Goal: Task Accomplishment & Management: Manage account settings

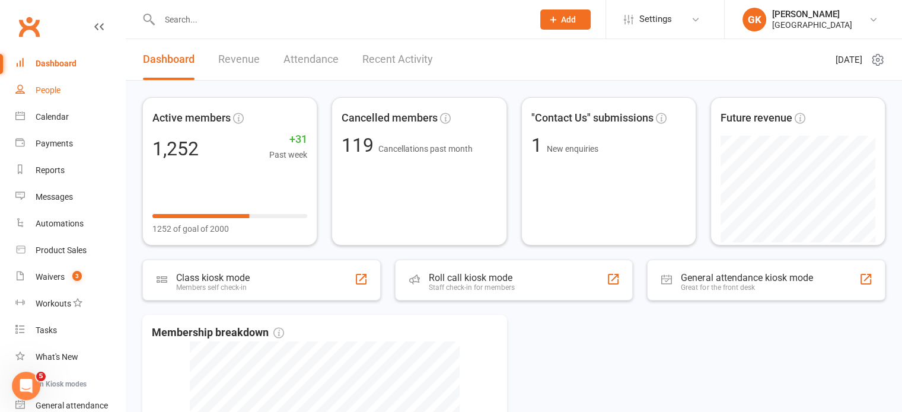
click at [55, 86] on div "People" at bounding box center [48, 89] width 25 height 9
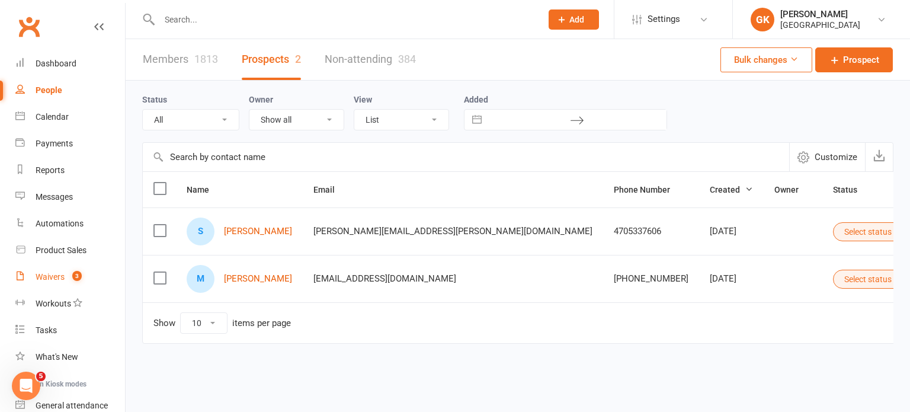
click at [52, 272] on div "Waivers" at bounding box center [50, 276] width 29 height 9
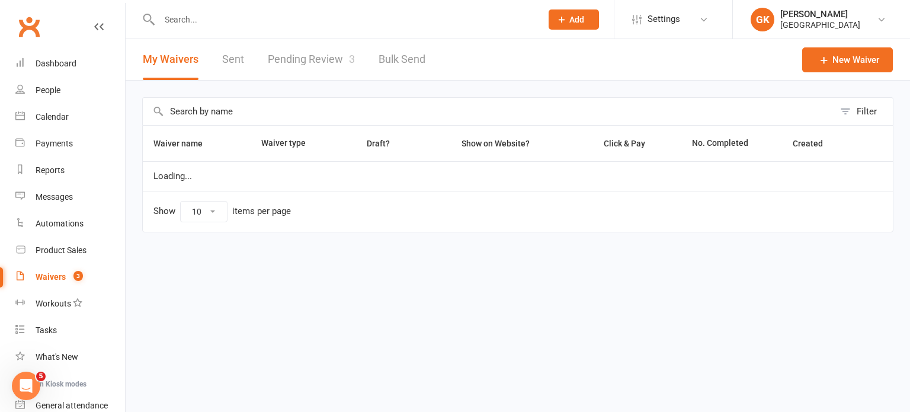
select select "100"
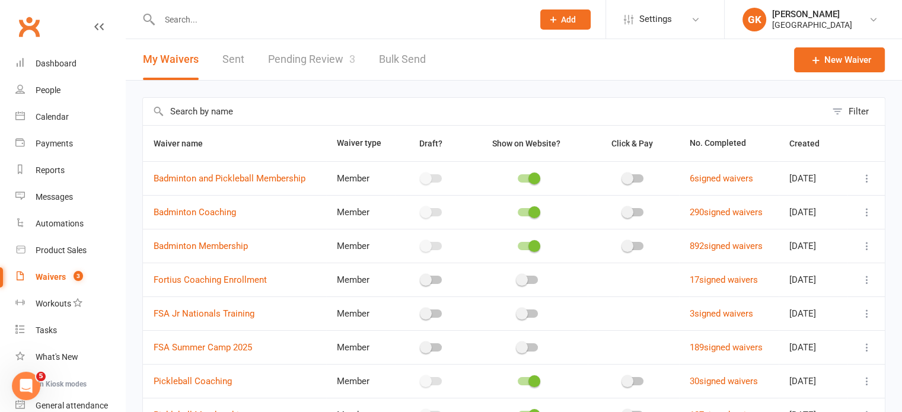
click at [302, 61] on link "Pending Review 3" at bounding box center [311, 59] width 87 height 41
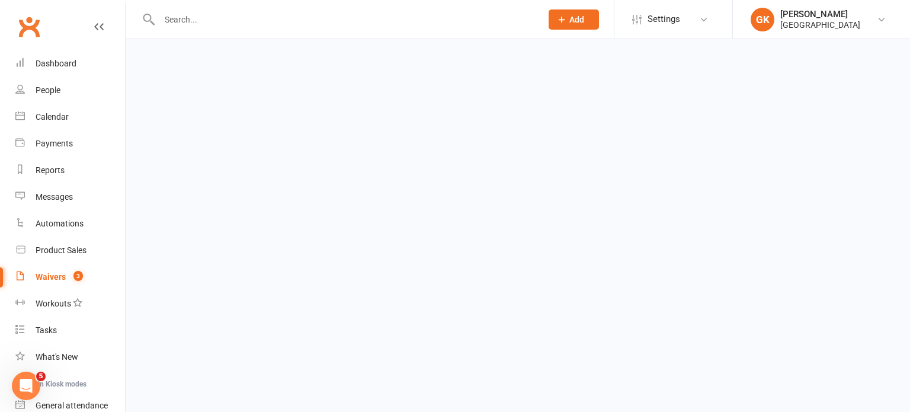
select select "100"
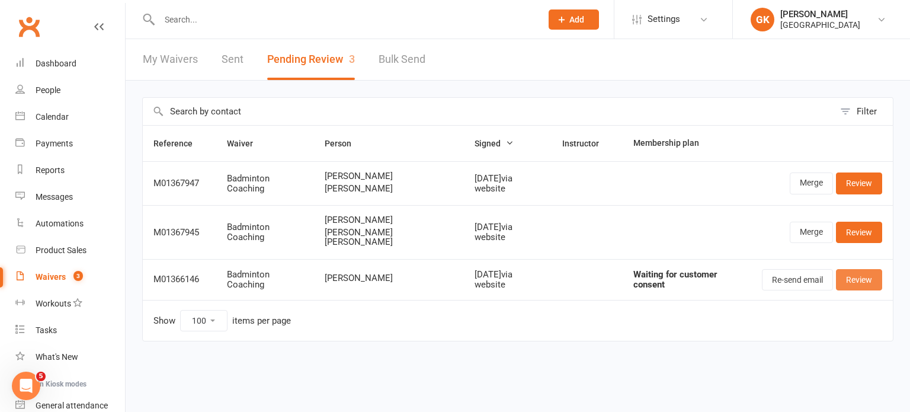
click at [848, 274] on link "Review" at bounding box center [859, 279] width 46 height 21
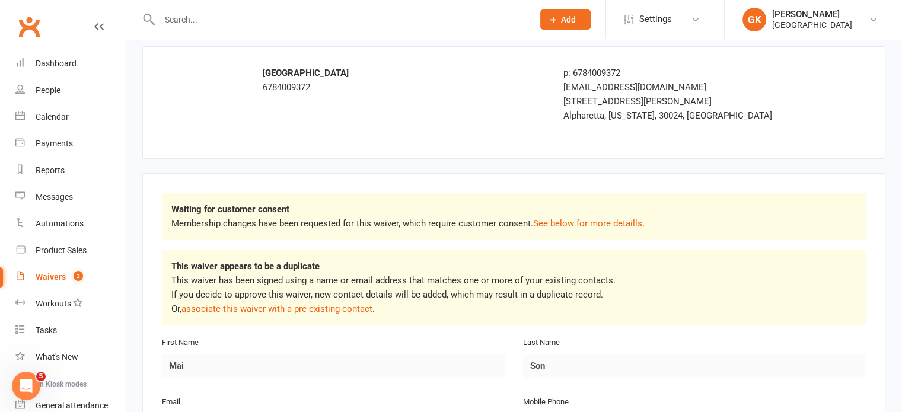
scroll to position [49, 0]
click at [285, 307] on link "associate this waiver with a pre-existing contact" at bounding box center [276, 307] width 191 height 11
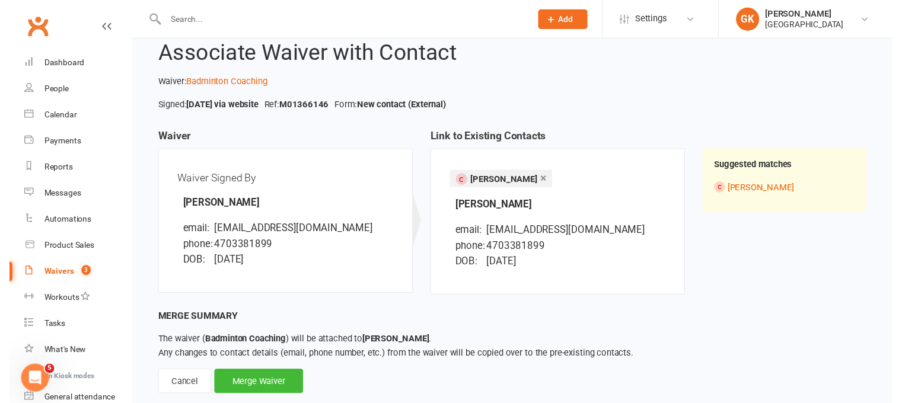
scroll to position [59, 0]
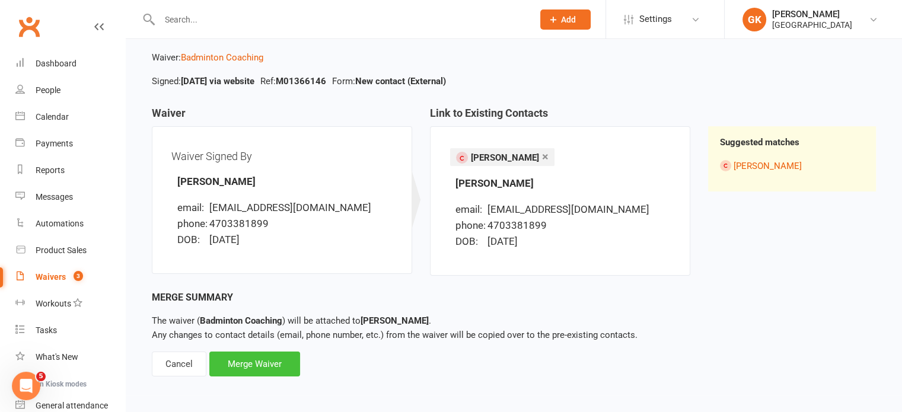
click at [237, 370] on div "Merge Waiver" at bounding box center [254, 364] width 91 height 25
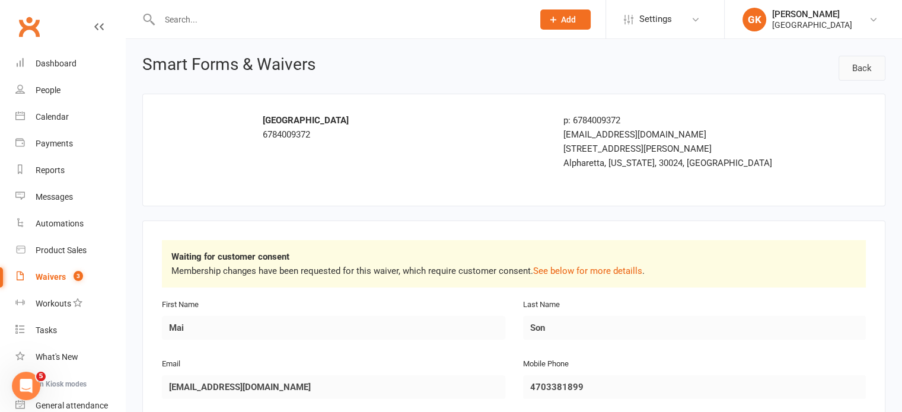
click at [854, 73] on link "Back" at bounding box center [861, 68] width 47 height 25
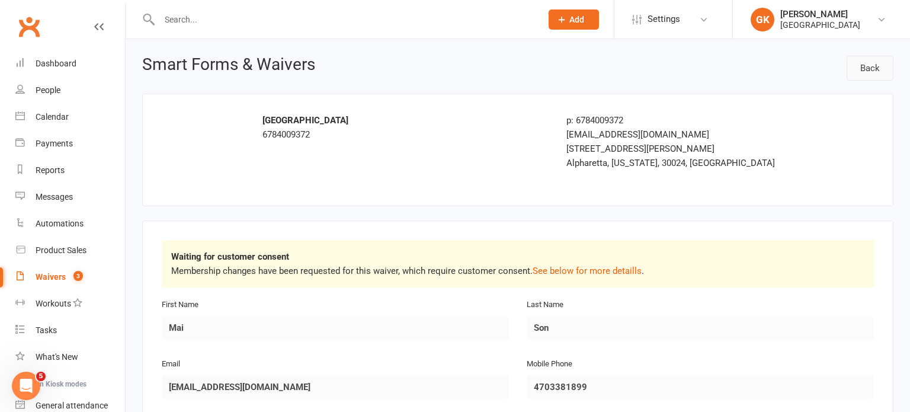
select select "100"
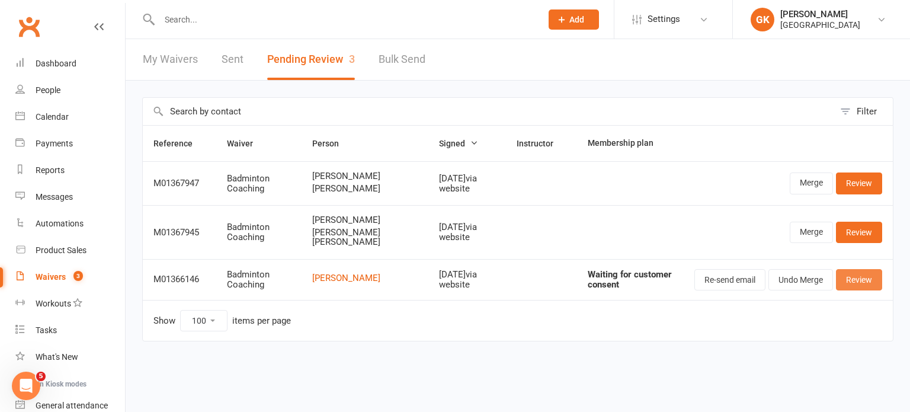
click at [858, 279] on link "Review" at bounding box center [859, 279] width 46 height 21
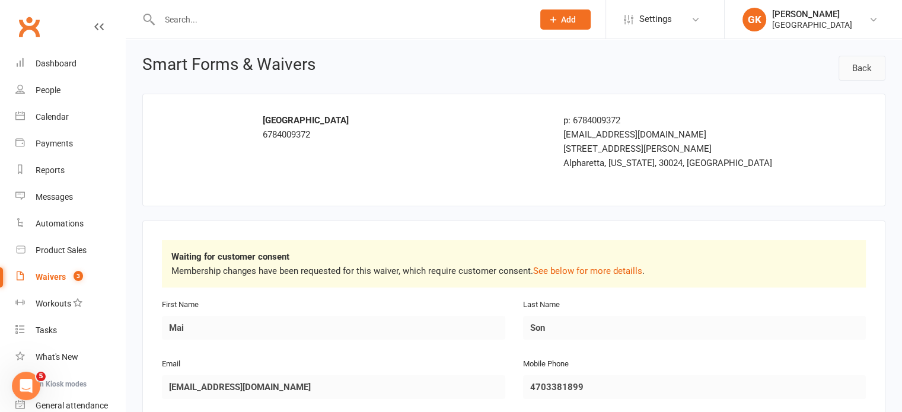
click at [862, 66] on link "Back" at bounding box center [861, 68] width 47 height 25
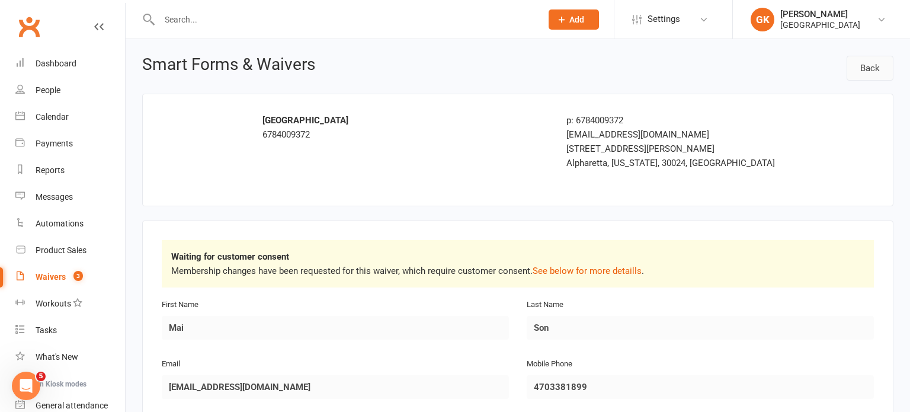
select select "100"
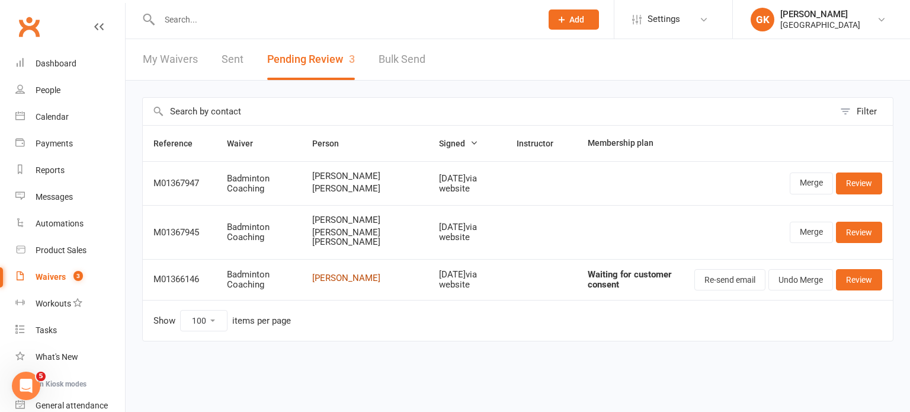
click at [326, 277] on link "[PERSON_NAME]" at bounding box center [365, 278] width 106 height 10
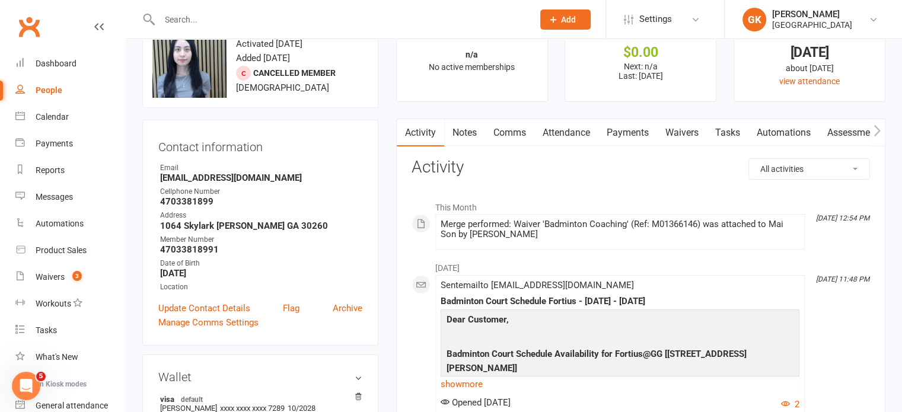
scroll to position [31, 0]
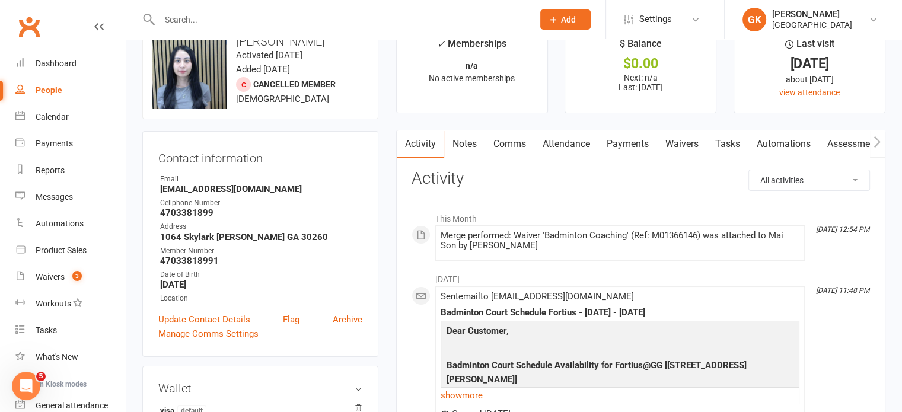
click at [465, 147] on link "Notes" at bounding box center [464, 143] width 41 height 27
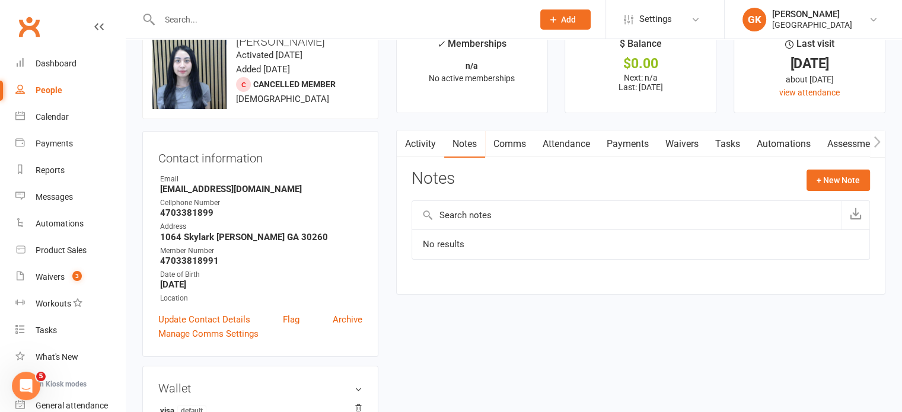
click at [430, 152] on link "Activity" at bounding box center [420, 143] width 47 height 27
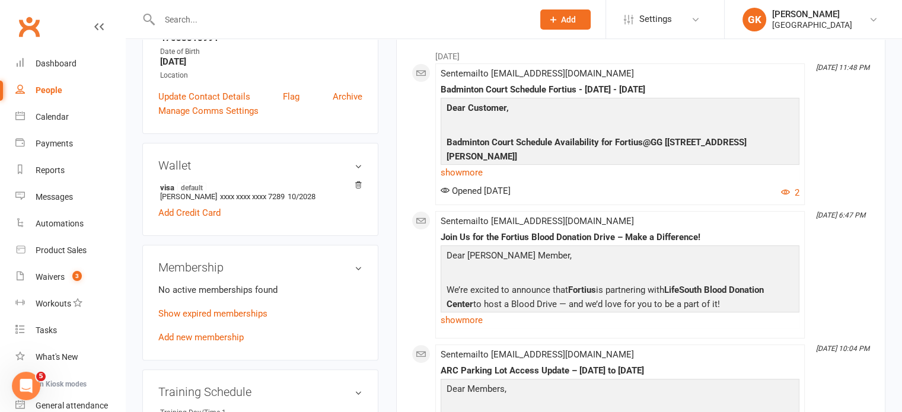
scroll to position [266, 0]
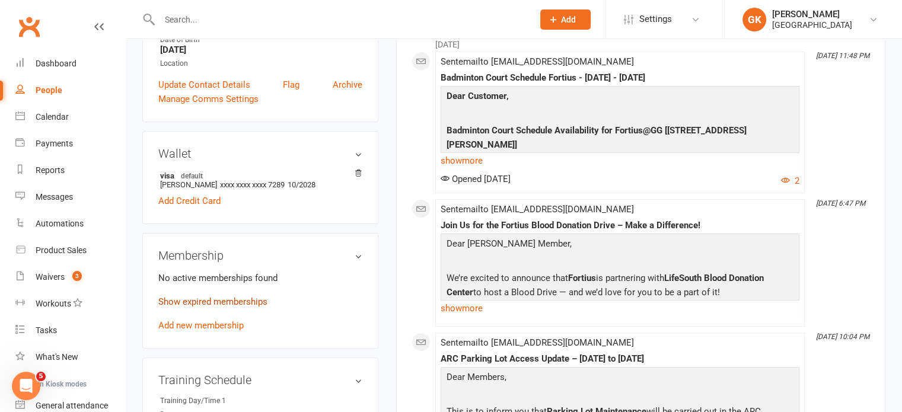
click at [199, 297] on link "Show expired memberships" at bounding box center [212, 301] width 109 height 11
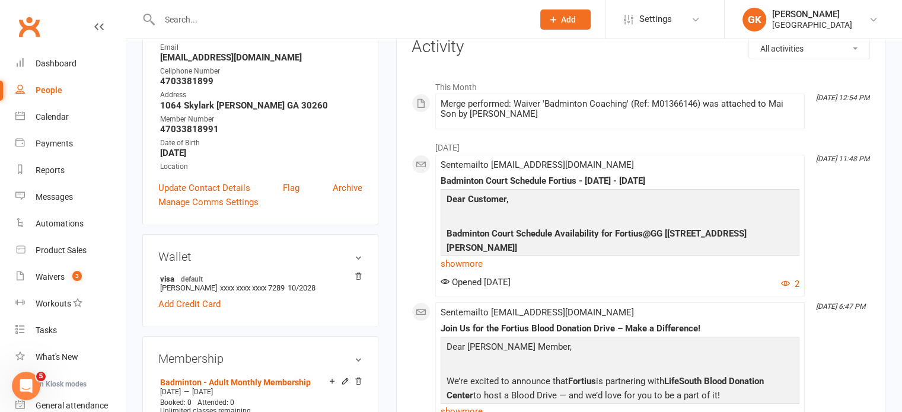
scroll to position [0, 0]
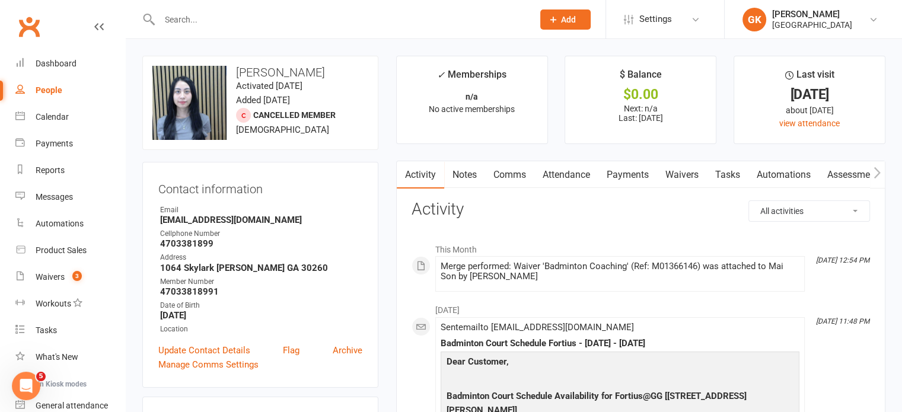
click at [626, 172] on link "Payments" at bounding box center [627, 174] width 59 height 27
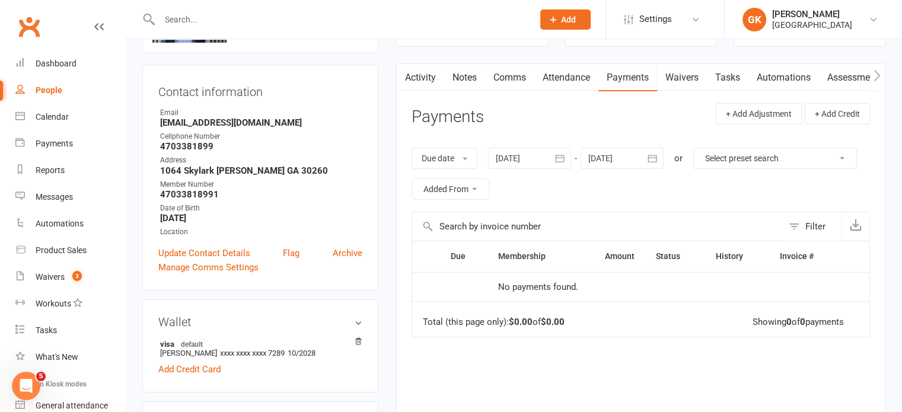
scroll to position [97, 0]
click at [562, 162] on icon "button" at bounding box center [559, 159] width 9 height 8
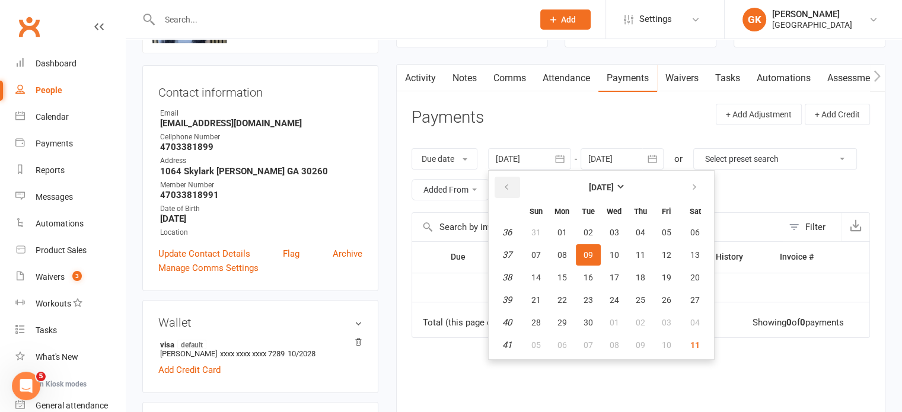
click at [510, 189] on icon "button" at bounding box center [506, 187] width 8 height 9
click at [587, 228] on span "01" at bounding box center [587, 232] width 9 height 9
type input "[DATE]"
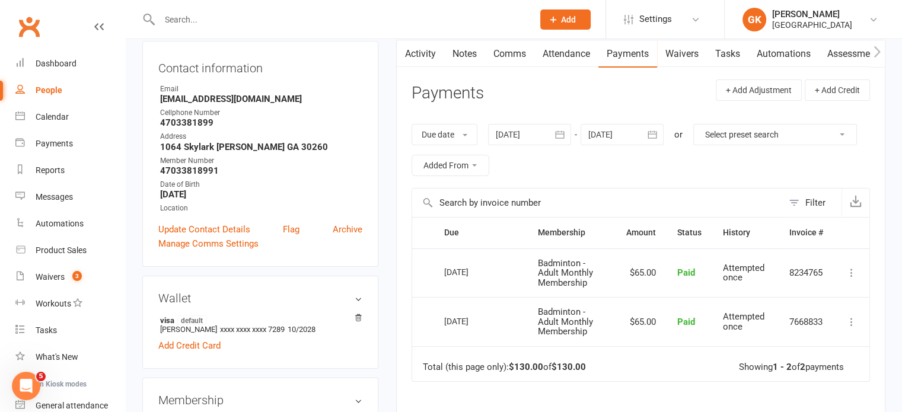
scroll to position [0, 0]
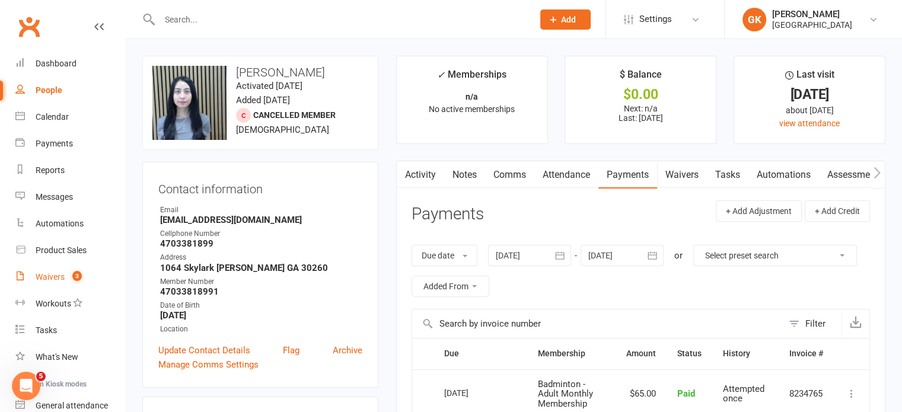
click at [61, 279] on div "Waivers" at bounding box center [50, 276] width 29 height 9
select select "100"
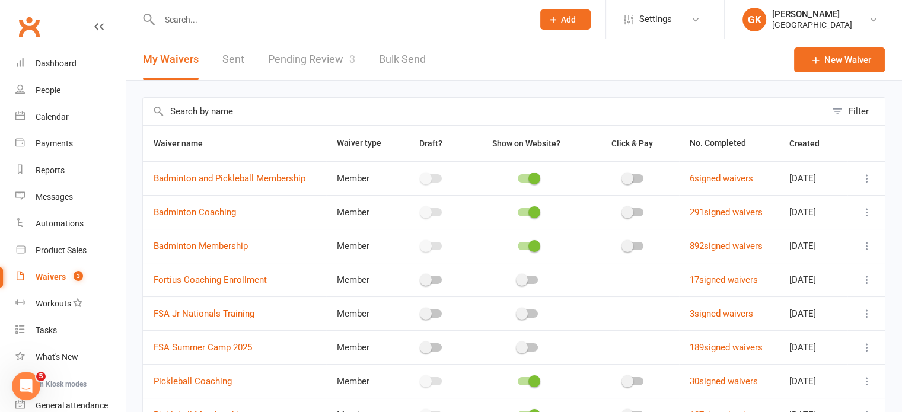
click at [321, 63] on link "Pending Review 3" at bounding box center [311, 59] width 87 height 41
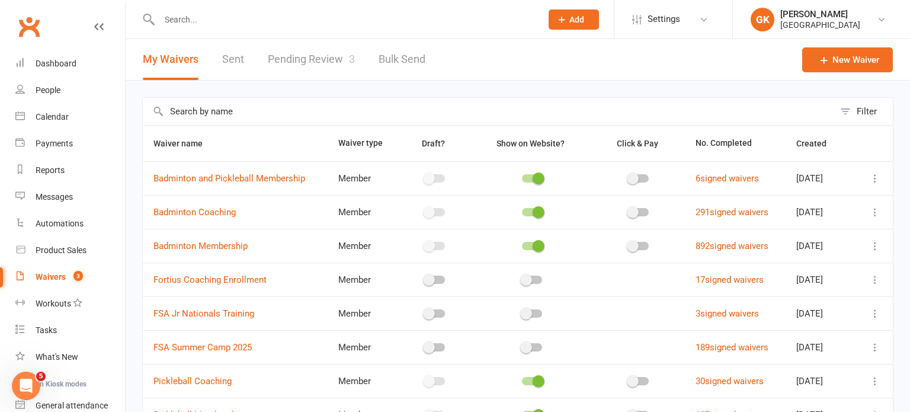
select select "100"
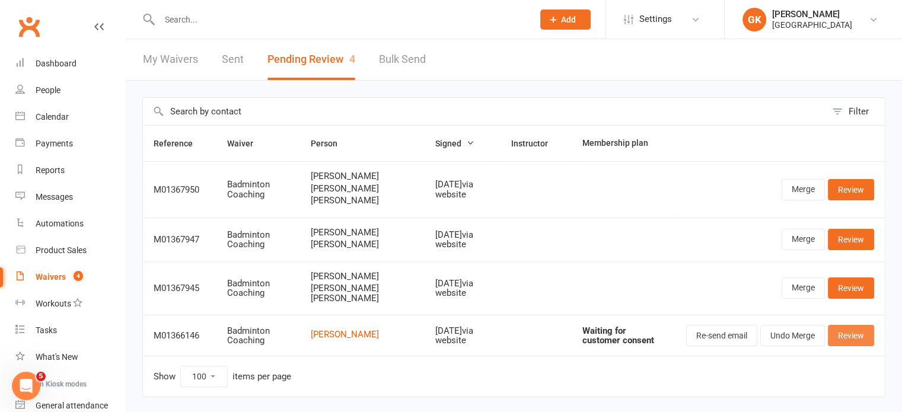
click at [858, 333] on link "Review" at bounding box center [851, 335] width 46 height 21
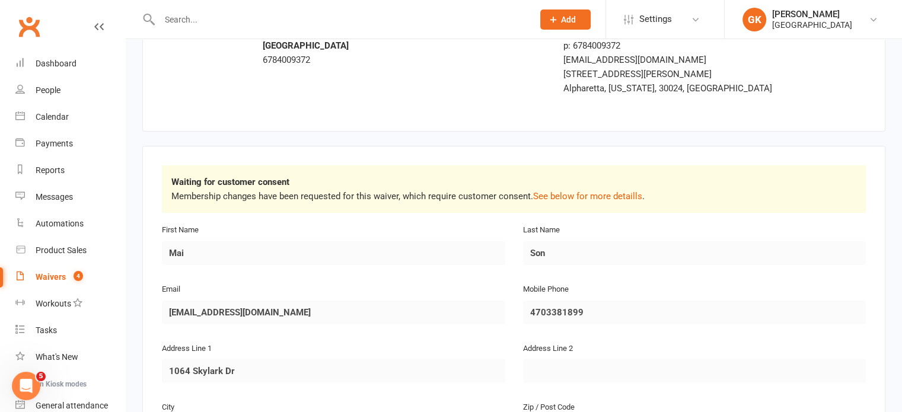
scroll to position [76, 0]
click at [587, 193] on link "See below for more detaills" at bounding box center [587, 195] width 109 height 11
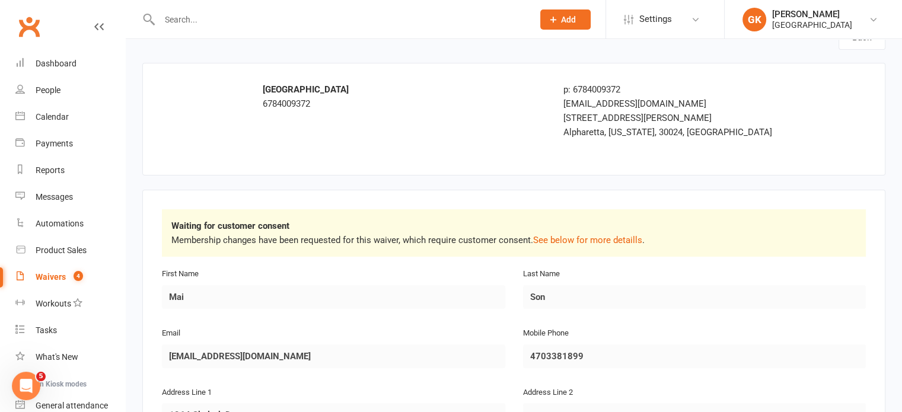
scroll to position [0, 0]
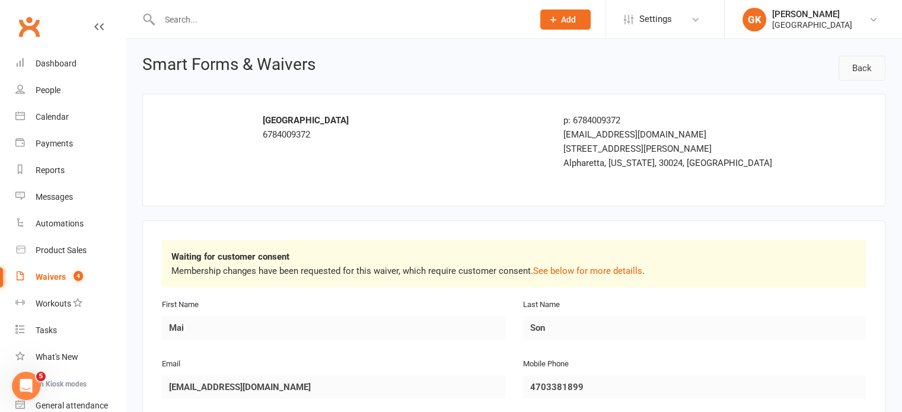
click at [861, 66] on link "Back" at bounding box center [861, 68] width 47 height 25
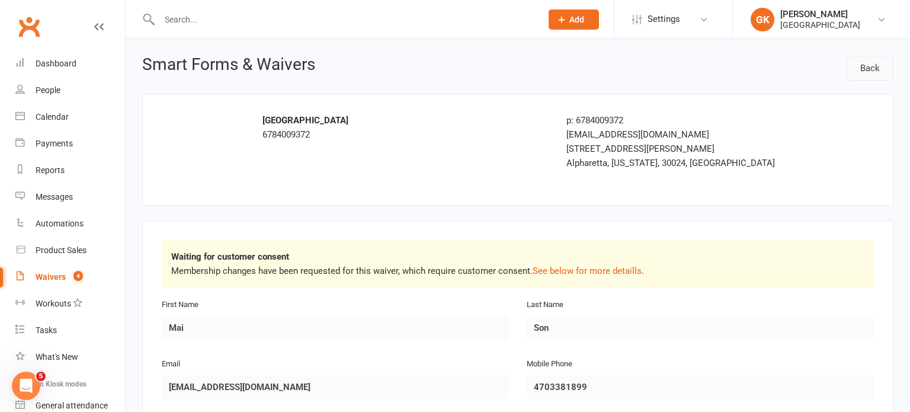
select select "100"
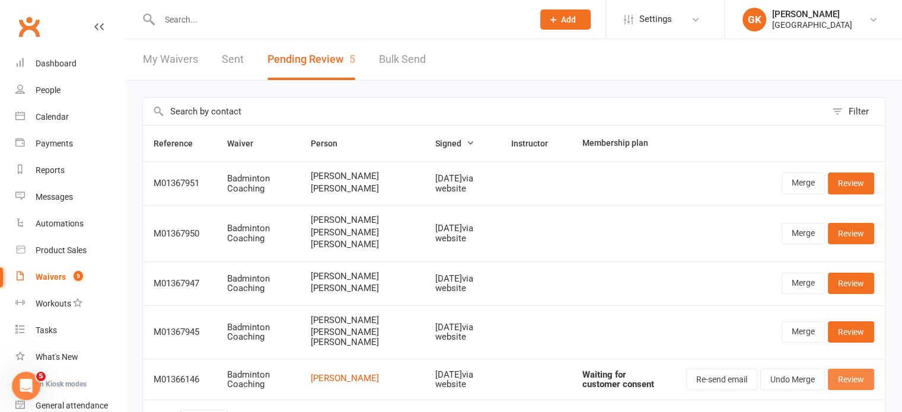
click at [841, 382] on link "Review" at bounding box center [851, 379] width 46 height 21
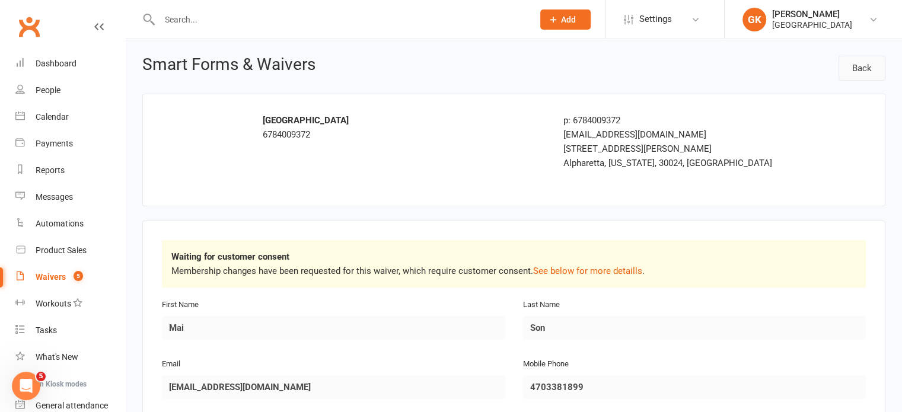
click at [861, 59] on link "Back" at bounding box center [861, 68] width 47 height 25
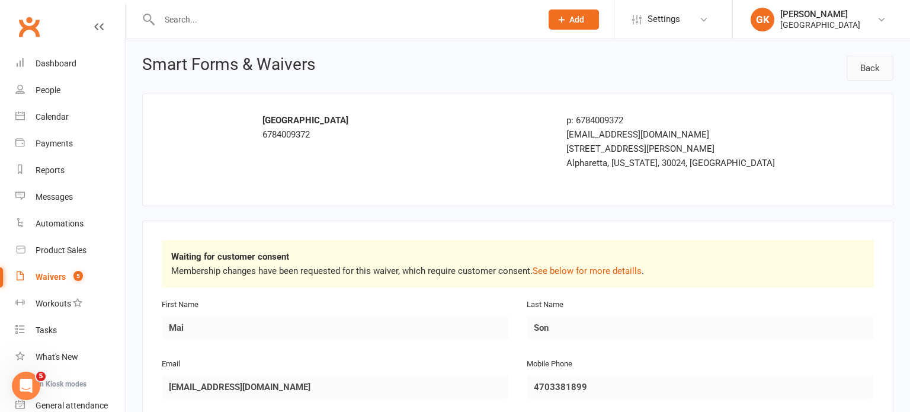
select select "100"
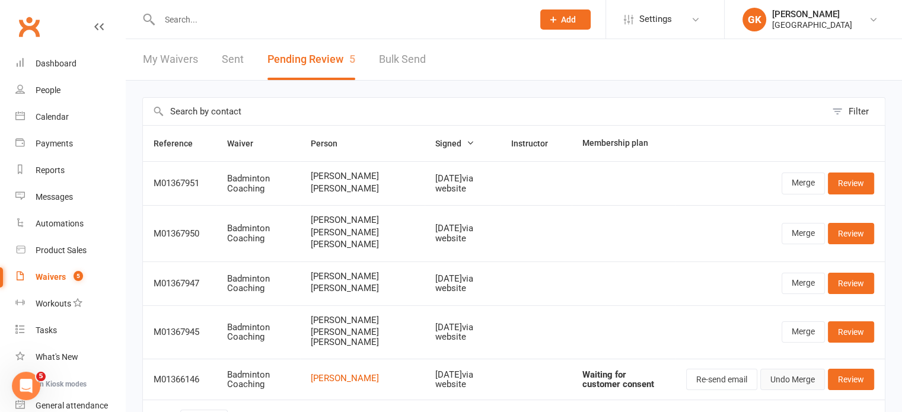
click at [797, 375] on button "Undo Merge" at bounding box center [792, 379] width 65 height 21
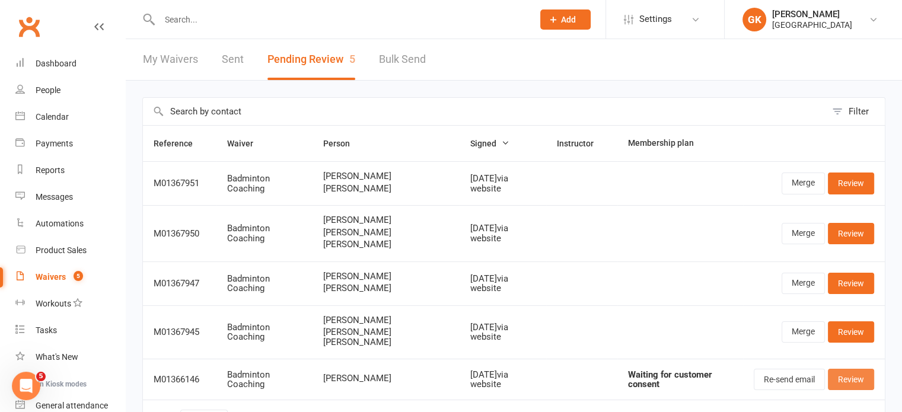
click at [864, 382] on link "Review" at bounding box center [851, 379] width 46 height 21
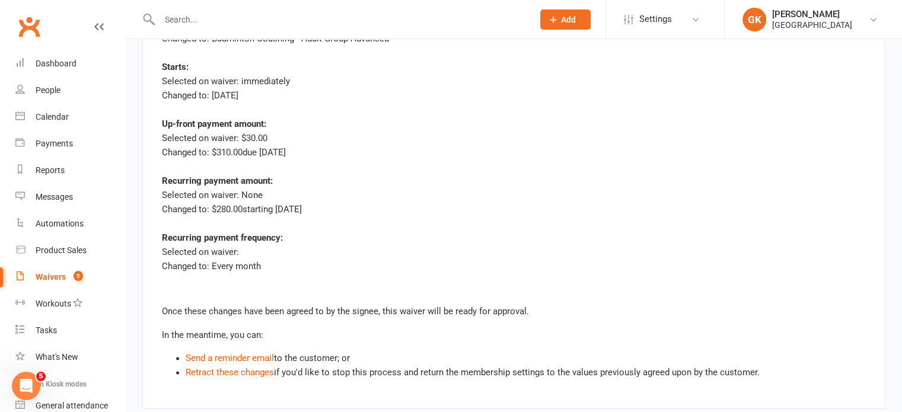
scroll to position [1650, 0]
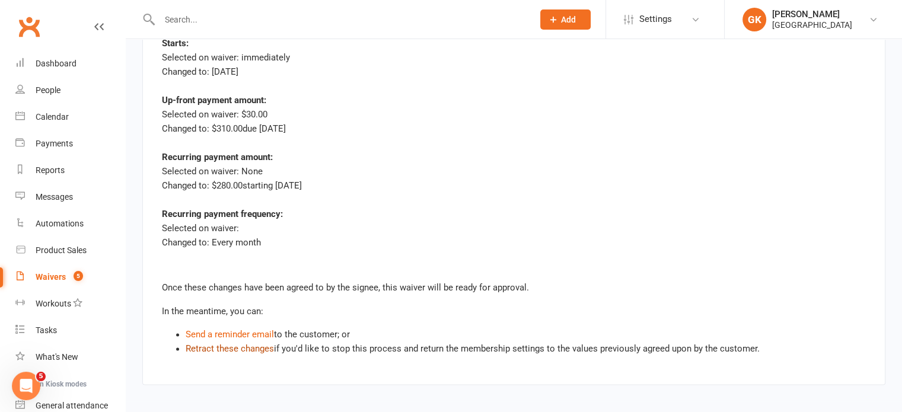
click at [235, 344] on link "Retract these changes" at bounding box center [230, 348] width 88 height 11
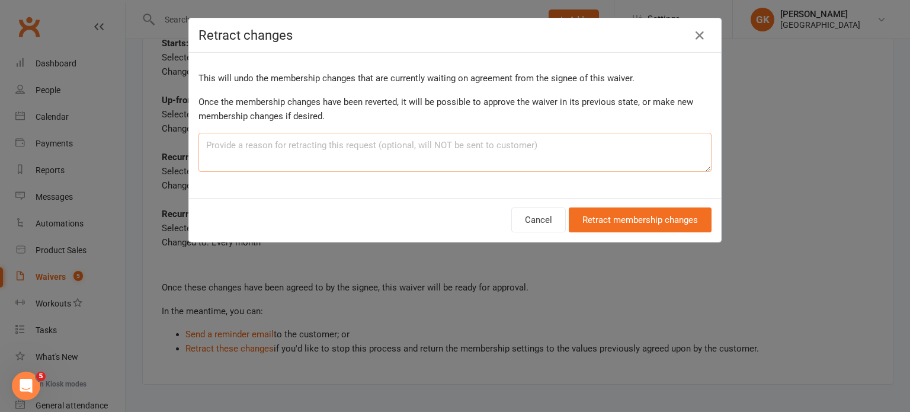
click at [517, 136] on textarea at bounding box center [455, 152] width 513 height 39
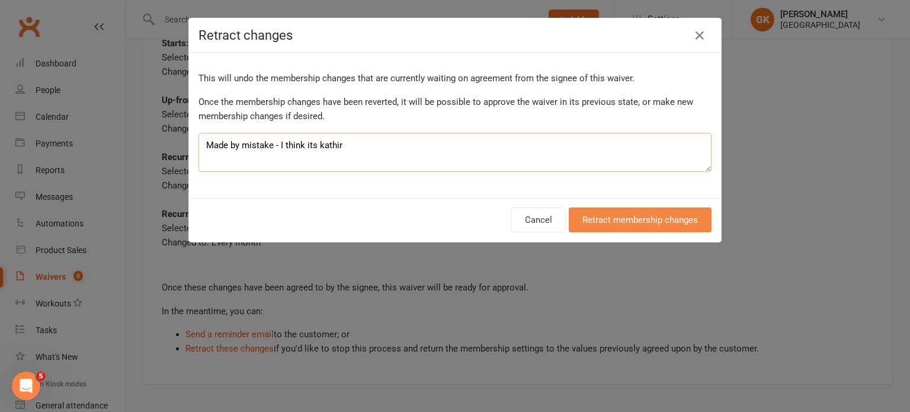
type textarea "Made by mistake - I think its kathir"
click at [587, 213] on button "Retract membership changes" at bounding box center [640, 219] width 143 height 25
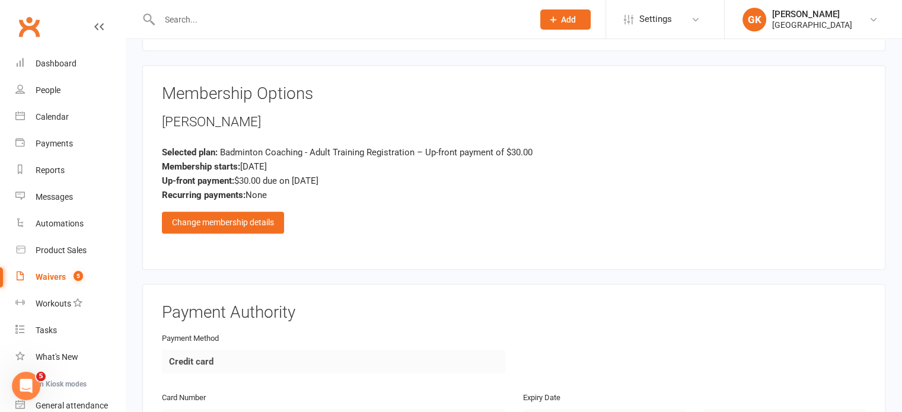
scroll to position [925, 0]
click at [231, 218] on div "Change membership details" at bounding box center [223, 222] width 122 height 21
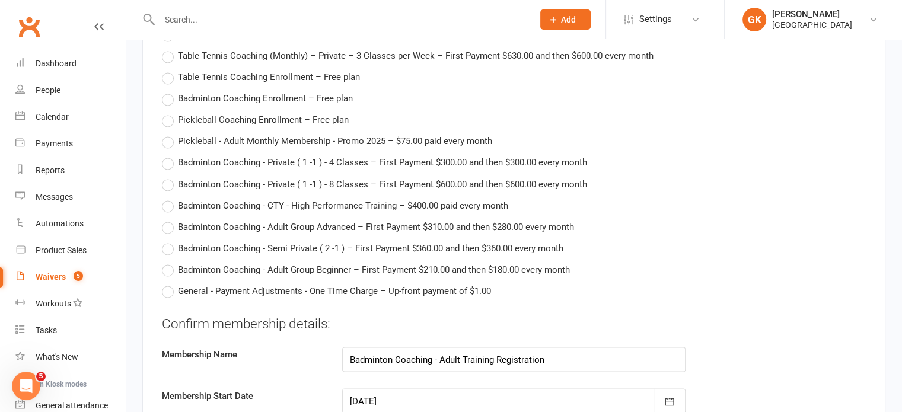
scroll to position [2094, 0]
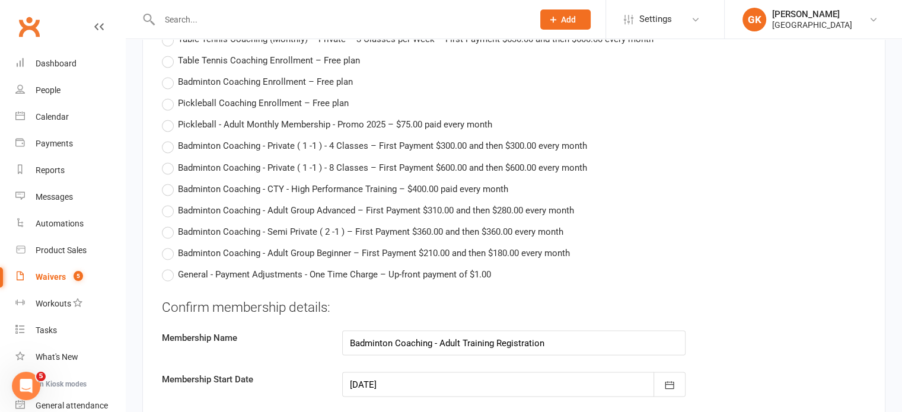
click at [167, 249] on label "Badminton Coaching - Adult Group Beginner – First Payment $210.00 and then $180…" at bounding box center [366, 252] width 408 height 14
click at [167, 245] on input "Badminton Coaching - Adult Group Beginner – First Payment $210.00 and then $180…" at bounding box center [166, 245] width 8 height 0
type input "Badminton Coaching - Adult Group Beginner"
type input "210"
type input "[DATE]"
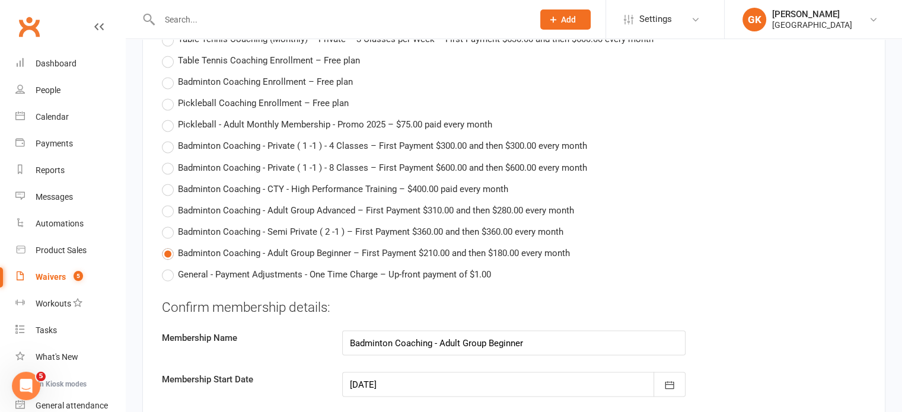
type input "[DATE]"
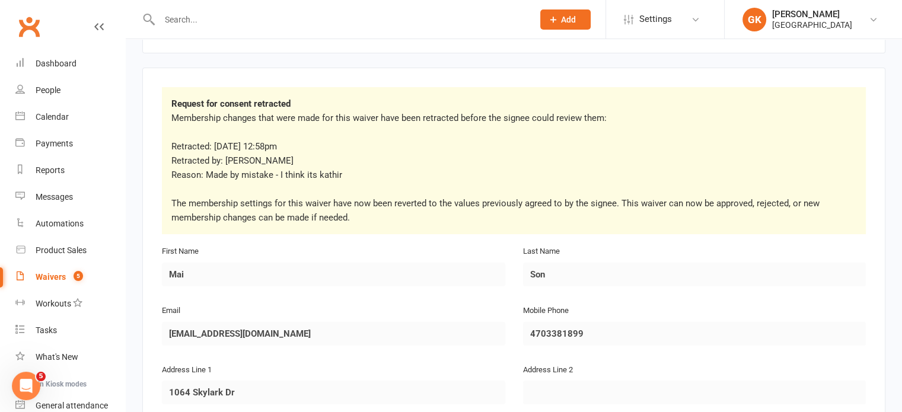
scroll to position [0, 0]
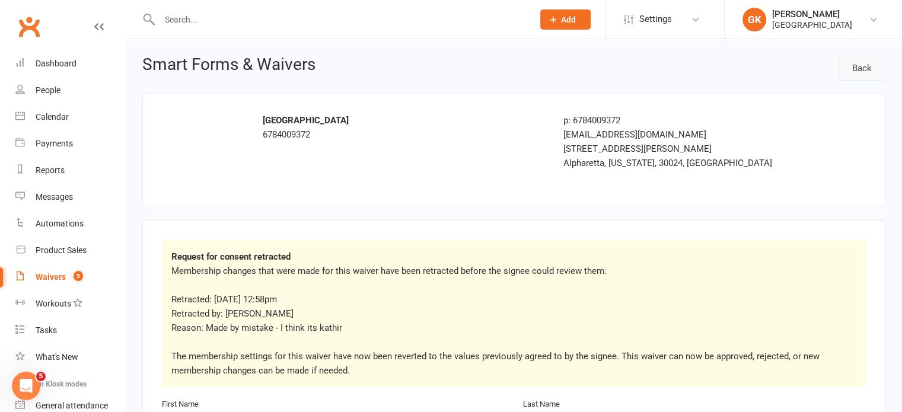
click at [857, 71] on link "Back" at bounding box center [861, 68] width 47 height 25
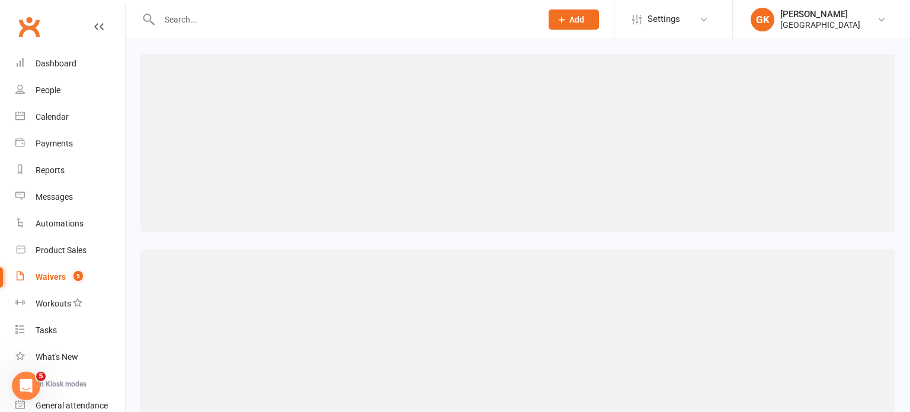
select select "100"
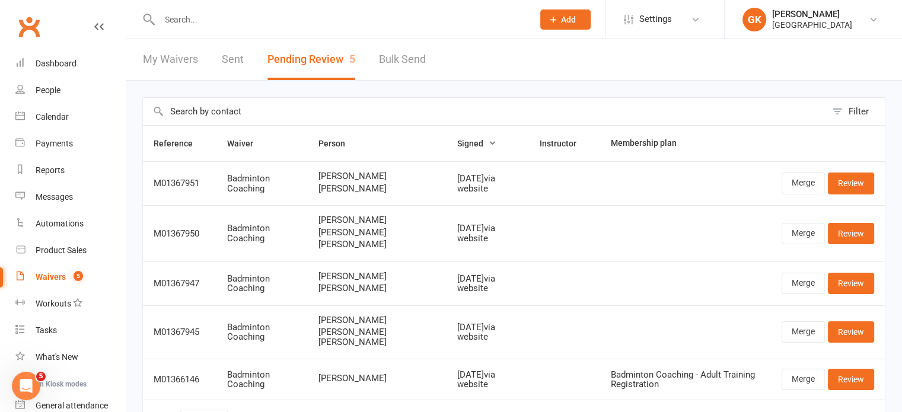
scroll to position [78, 0]
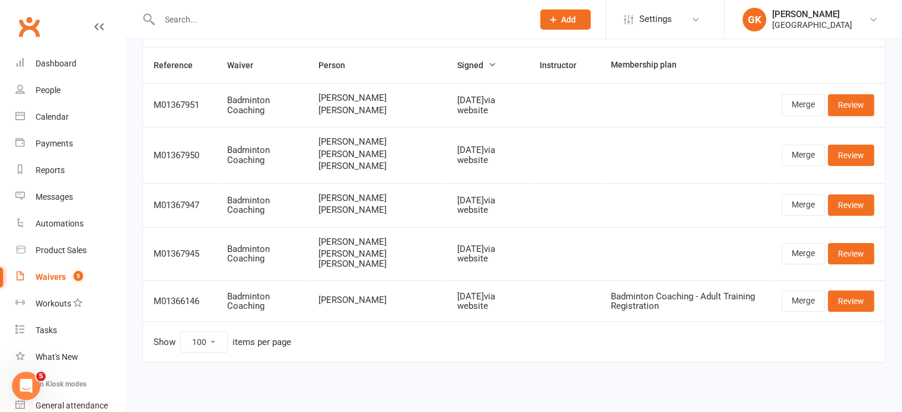
click at [230, 16] on input "text" at bounding box center [340, 19] width 369 height 17
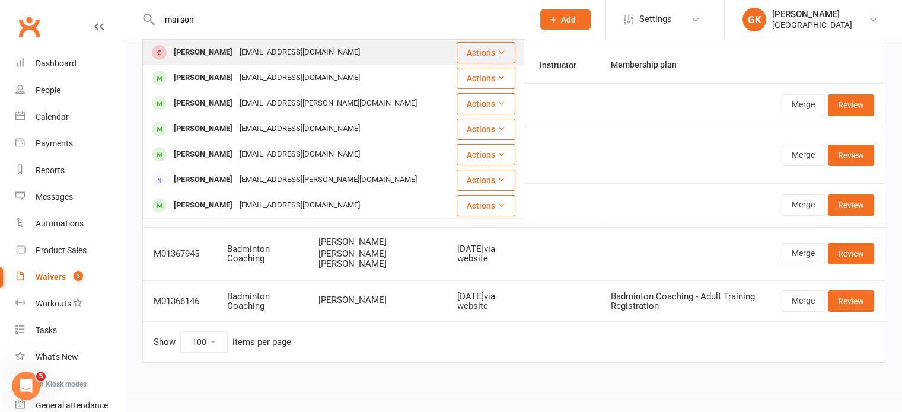
type input "mai son"
click at [180, 53] on div "[PERSON_NAME]" at bounding box center [203, 52] width 66 height 17
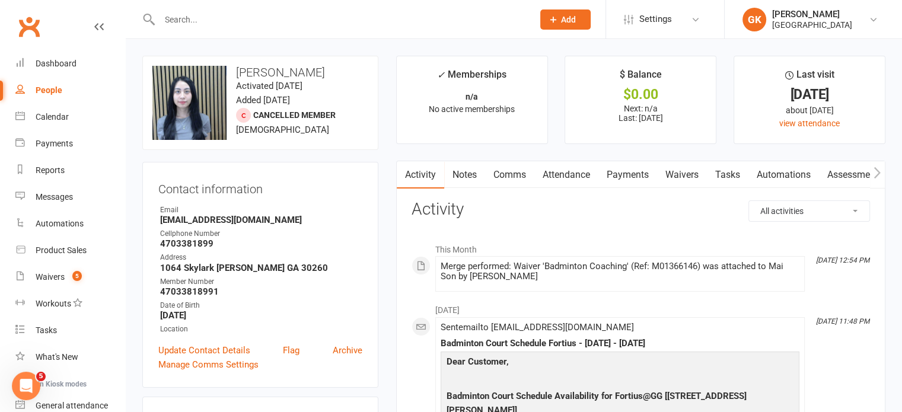
click at [635, 180] on link "Payments" at bounding box center [627, 174] width 59 height 27
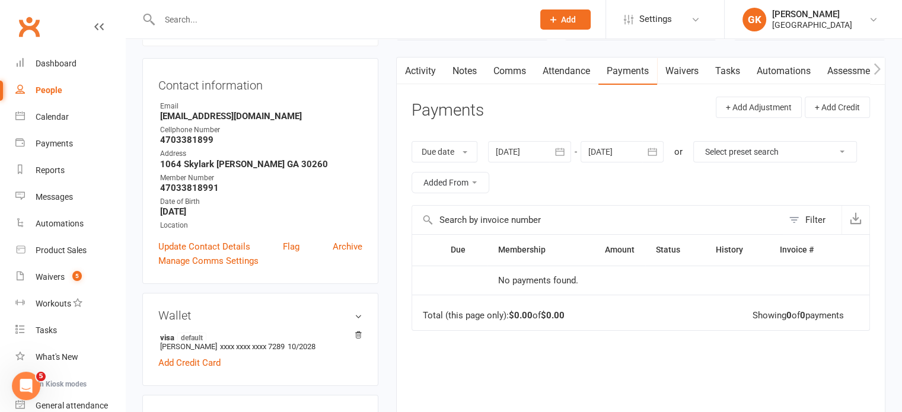
scroll to position [104, 0]
click at [563, 145] on icon "button" at bounding box center [560, 151] width 12 height 12
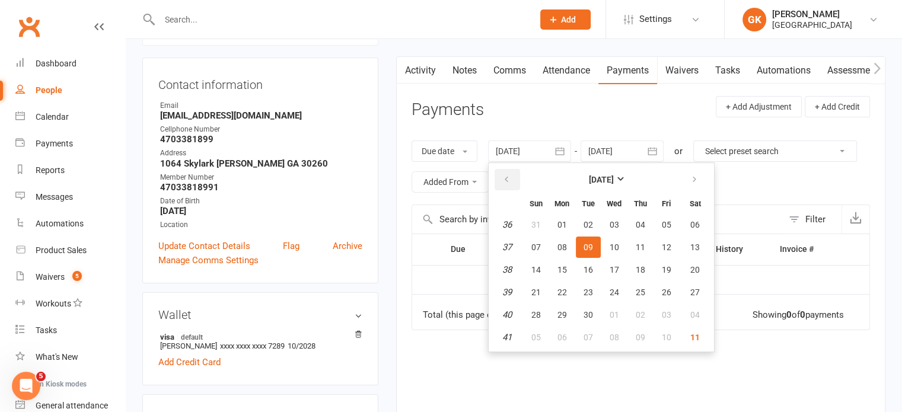
click at [507, 182] on icon "button" at bounding box center [506, 179] width 8 height 9
click at [585, 224] on span "01" at bounding box center [587, 224] width 9 height 9
type input "[DATE]"
